Goal: Task Accomplishment & Management: Complete application form

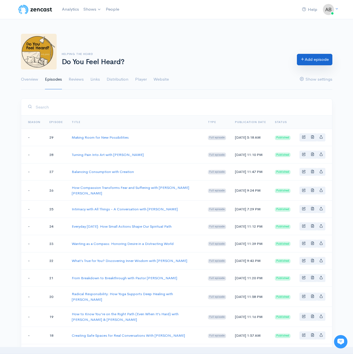
click at [319, 62] on link "Add episode" at bounding box center [314, 59] width 35 height 11
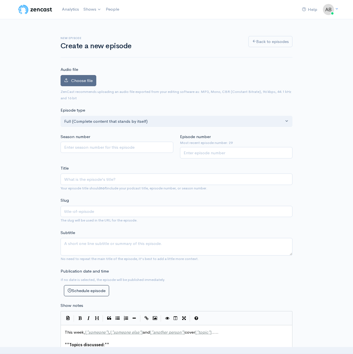
click at [68, 83] on label "Choose file" at bounding box center [79, 80] width 36 height 11
click at [0, 0] on input "Choose file" at bounding box center [0, 0] width 0 height 0
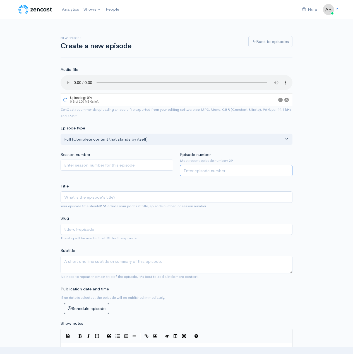
click at [196, 171] on input "Episode number" at bounding box center [236, 170] width 113 height 11
type input "30"
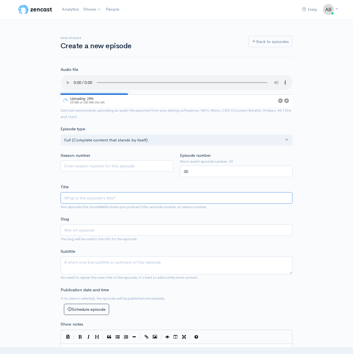
click at [101, 198] on input "Title" at bounding box center [177, 197] width 232 height 11
paste input "People Pleasing: Choosing Authenticity over Approval"
type input "People Pleasing: Choosing Authenticity over Approval"
type input "people-pleasing-choosing-authenticity-over-approval"
type input "People Pleasing: Choosing Authenticity over Approval"
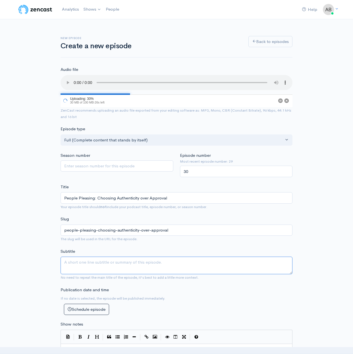
click at [131, 265] on textarea "Subtitle" at bounding box center [177, 266] width 232 height 18
paste textarea "In this new episode, hosts [PERSON_NAME] and [PERSON_NAME] [PERSON_NAME] unpack…"
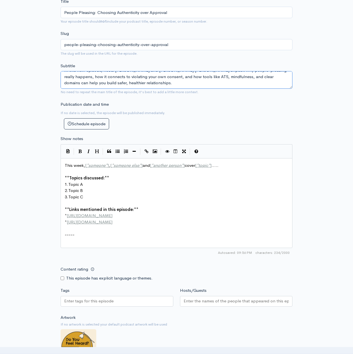
scroll to position [221, 0]
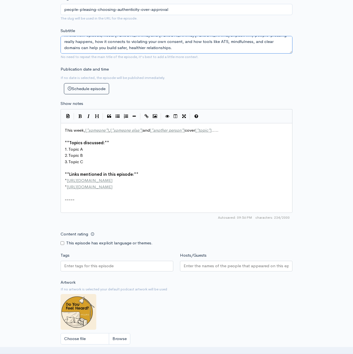
type textarea "In this new episode, hosts [PERSON_NAME] and [PERSON_NAME] [PERSON_NAME] unpack…"
click at [98, 193] on pre "​" at bounding box center [179, 193] width 230 height 6
type textarea "This week, [*someone*], [*someone else*] and [*another person*] cover [*topic*]…"
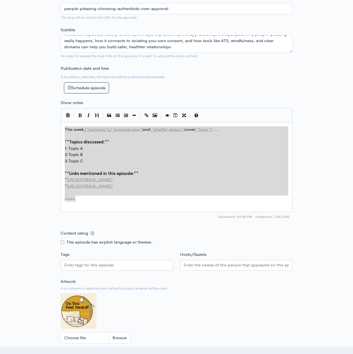
scroll to position [220, 0]
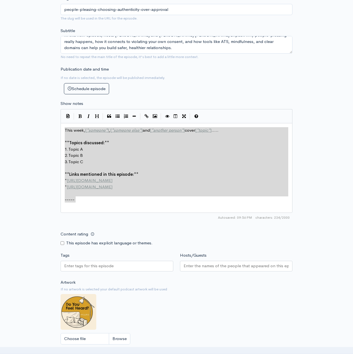
paste textarea
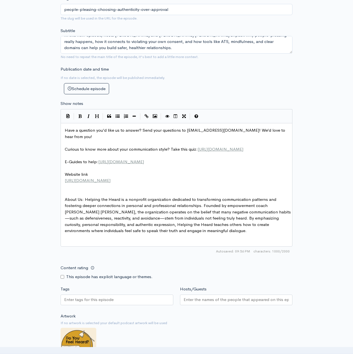
click at [93, 190] on pre at bounding box center [179, 187] width 230 height 6
click at [75, 197] on pre "​" at bounding box center [179, 193] width 230 height 6
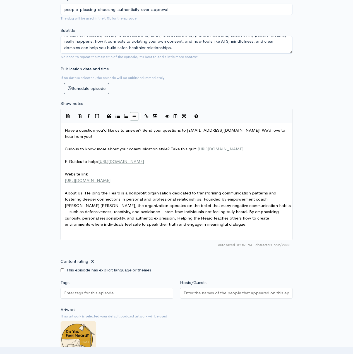
click at [133, 116] on icon "Insert Horizontal Line" at bounding box center [134, 116] width 3 height 4
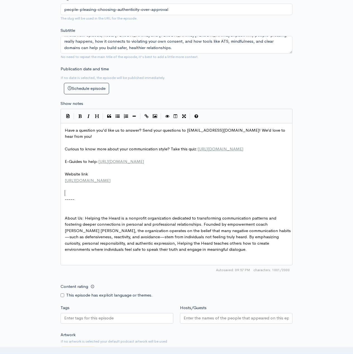
click at [74, 197] on pre "​" at bounding box center [179, 193] width 230 height 6
click at [70, 209] on pre "​" at bounding box center [179, 206] width 230 height 6
click at [67, 215] on pre "​" at bounding box center [179, 212] width 230 height 6
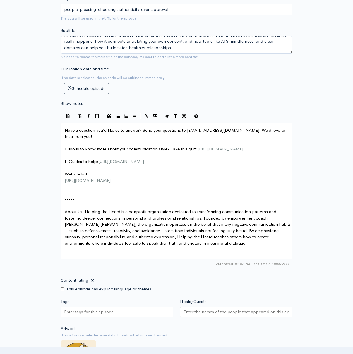
click at [64, 219] on pre "About Us: Helping the Heard is a nonprofit organization dedicated to transformi…" at bounding box center [179, 228] width 230 height 38
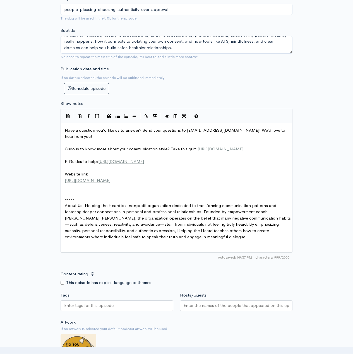
click at [69, 197] on pre "​" at bounding box center [179, 193] width 230 height 6
click at [71, 171] on pre "​" at bounding box center [179, 168] width 230 height 6
click at [67, 159] on pre "​" at bounding box center [179, 155] width 230 height 6
click at [67, 143] on pre "​" at bounding box center [179, 143] width 230 height 6
click at [137, 116] on button "Insert Horizontal Line" at bounding box center [134, 116] width 8 height 8
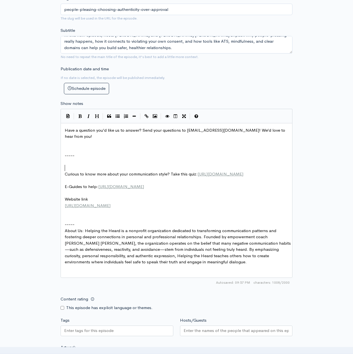
click at [69, 167] on pre "​" at bounding box center [179, 168] width 230 height 6
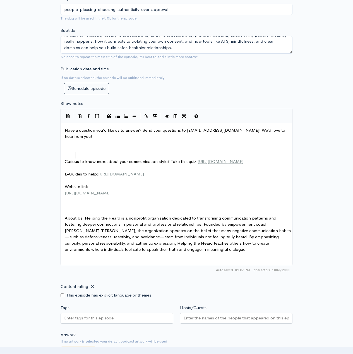
click at [71, 149] on pre "​" at bounding box center [179, 149] width 230 height 6
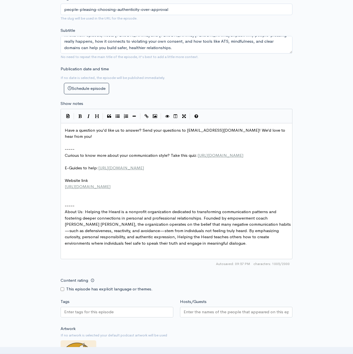
click at [73, 144] on pre "​" at bounding box center [179, 143] width 230 height 6
click at [68, 178] on pre "​" at bounding box center [179, 174] width 230 height 6
click at [67, 203] on pre "​" at bounding box center [179, 199] width 230 height 6
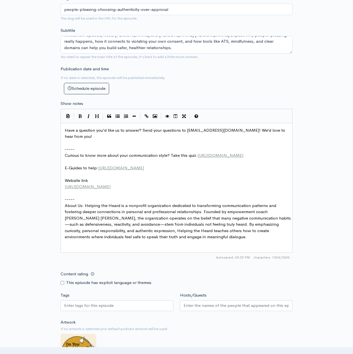
click at [103, 222] on span "About Us: Helping the Heard is a nonprofit organization dedicated to transformi…" at bounding box center [178, 221] width 226 height 37
click at [155, 239] on span "About Us: Helping the Heard is a nonprofit organization dedicated to transformi…" at bounding box center [178, 221] width 226 height 37
click at [180, 240] on pre "About Us: Helping the Heard is a nonprofit organization dedicated to transformi…" at bounding box center [179, 222] width 230 height 38
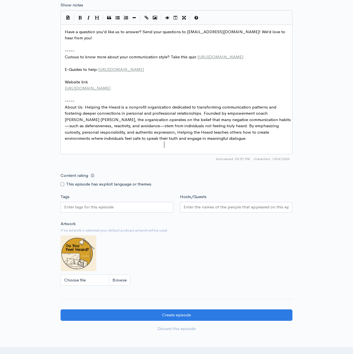
scroll to position [333, 0]
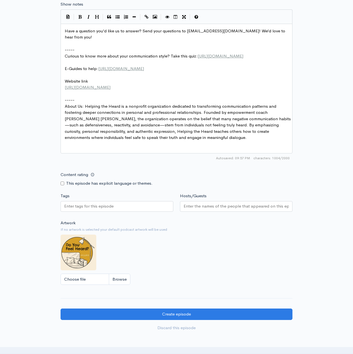
click at [88, 187] on label "This episode has explicit language or themes." at bounding box center [109, 183] width 87 height 6
click at [61, 185] on input "Content rating" at bounding box center [63, 184] width 4 height 4
checkbox input "true"
click at [156, 212] on div at bounding box center [117, 206] width 113 height 11
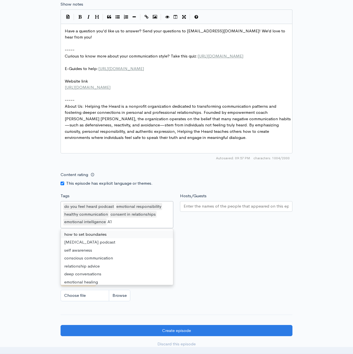
scroll to position [8, 0]
type input "ATS"
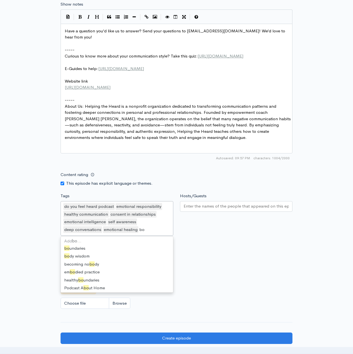
scroll to position [34, 0]
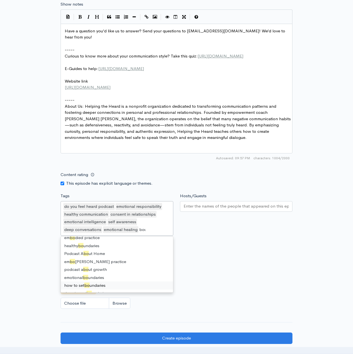
type input "boun"
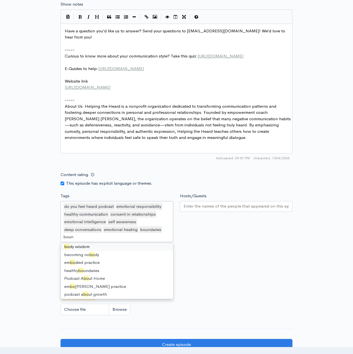
scroll to position [1, 0]
type input "bound"
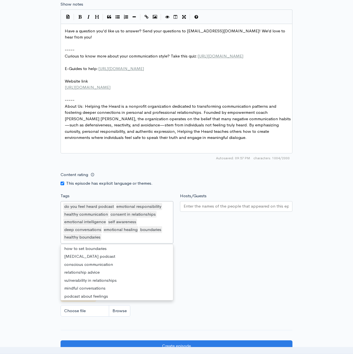
scroll to position [625, 0]
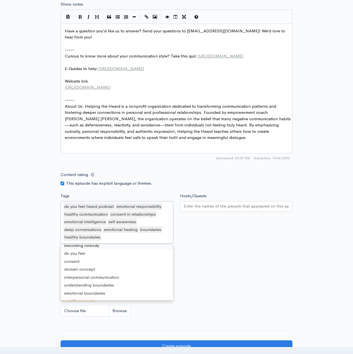
click at [118, 241] on div "do you feel heard podcast emotional responsibility healthy communication consen…" at bounding box center [117, 222] width 113 height 42
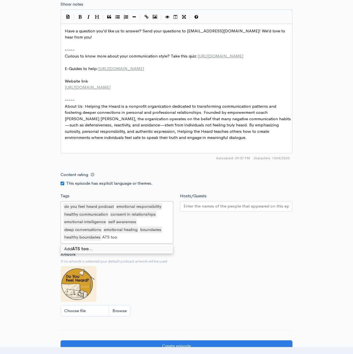
type input "ATS tool"
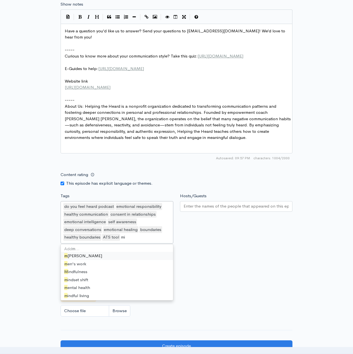
type input "min"
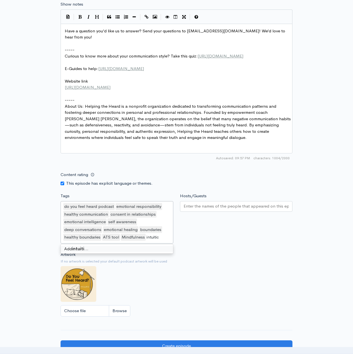
type input "intuition"
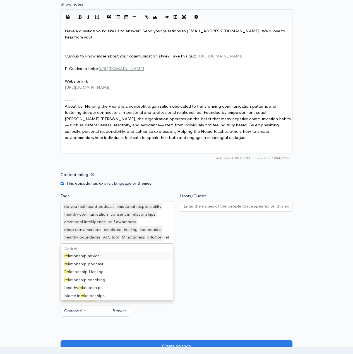
type input "[MEDICAL_DATA]"
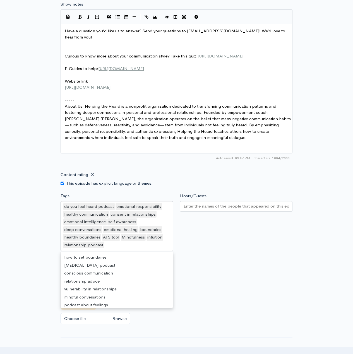
scroll to position [696, 0]
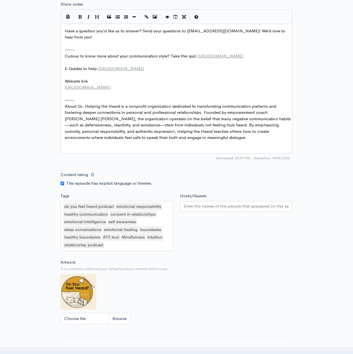
click at [241, 270] on div "Artwork If no artwork is selected your default podcast artwork will be used Cho…" at bounding box center [177, 293] width 232 height 69
click at [219, 209] on input "Hosts/Guests" at bounding box center [237, 206] width 106 height 6
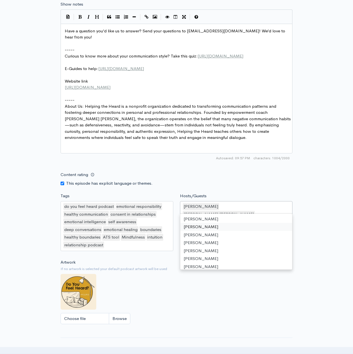
click at [315, 231] on div "New episode Create a new episode Back to episodes Audio file Choose file EPISOD…" at bounding box center [177, 33] width 318 height 694
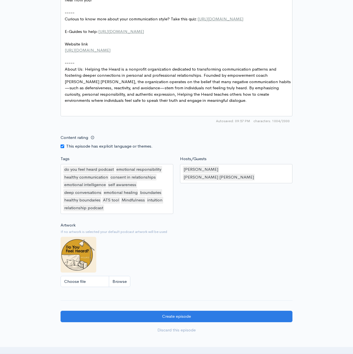
scroll to position [435, 0]
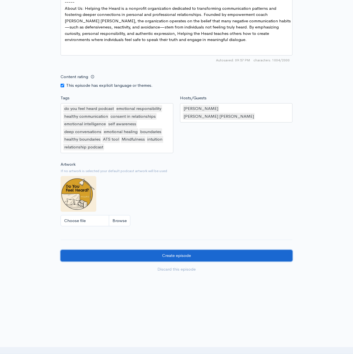
click at [198, 258] on input "Create episode" at bounding box center [177, 255] width 232 height 11
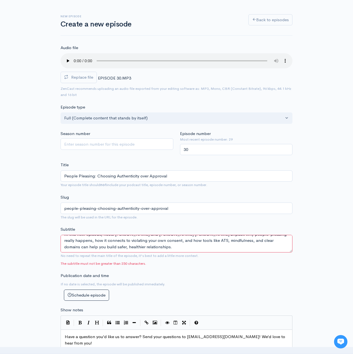
scroll to position [28, 0]
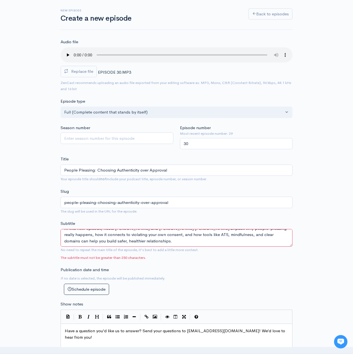
click at [131, 238] on textarea "In this new episode, hosts [PERSON_NAME] and [PERSON_NAME] [PERSON_NAME] unpack…" at bounding box center [177, 238] width 232 height 18
click at [127, 242] on textarea "In this new episode, hosts [PERSON_NAME] and [PERSON_NAME] [PERSON_NAME] unpack…" at bounding box center [177, 238] width 232 height 18
drag, startPoint x: 170, startPoint y: 235, endPoint x: 103, endPoint y: 237, distance: 67.0
click at [103, 237] on textarea "In this new episode, hosts [PERSON_NAME] and [PERSON_NAME] [PERSON_NAME] unpack…" at bounding box center [177, 238] width 232 height 18
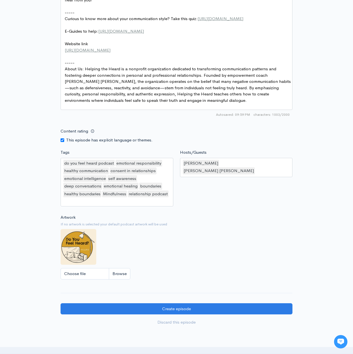
scroll to position [416, 0]
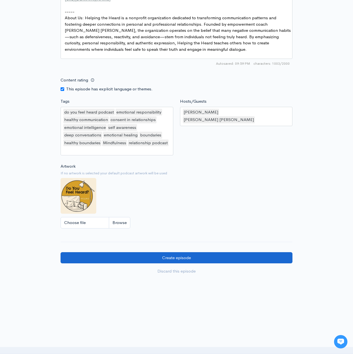
type textarea "In this new episode, we will unpack why people-pleasing really happens, how it …"
click at [207, 259] on input "Create episode" at bounding box center [177, 257] width 232 height 11
